Goal: Register for event/course

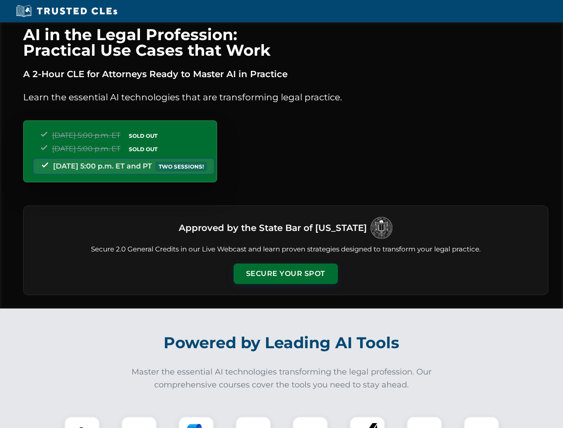
click at [285, 274] on button "Secure Your Spot" at bounding box center [285, 273] width 104 height 20
click at [82, 422] on img at bounding box center [82, 434] width 26 height 26
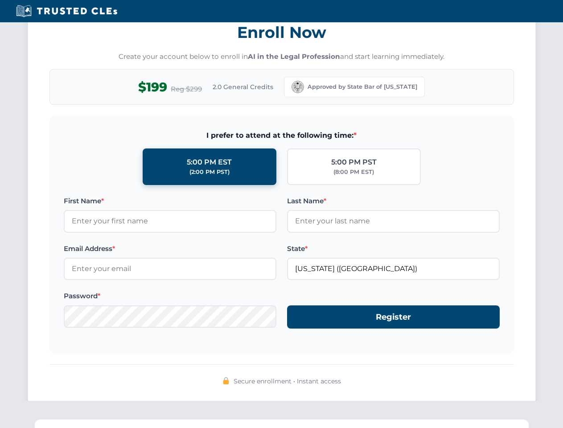
scroll to position [875, 0]
